Goal: Find specific page/section: Find specific page/section

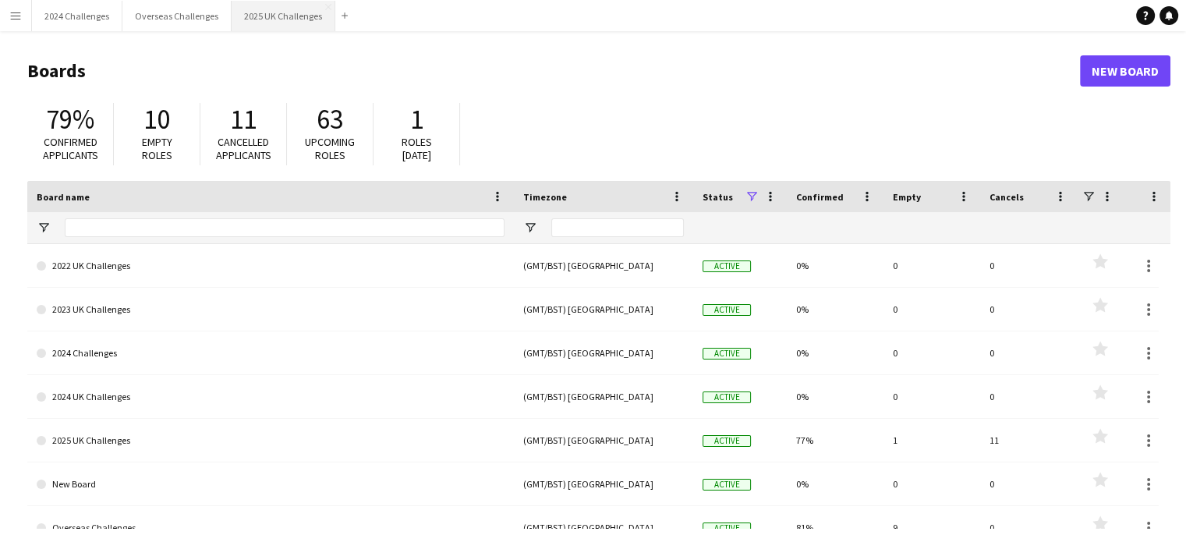
click at [267, 20] on button "2025 UK Challenges Close" at bounding box center [284, 16] width 104 height 30
